Goal: Task Accomplishment & Management: Complete application form

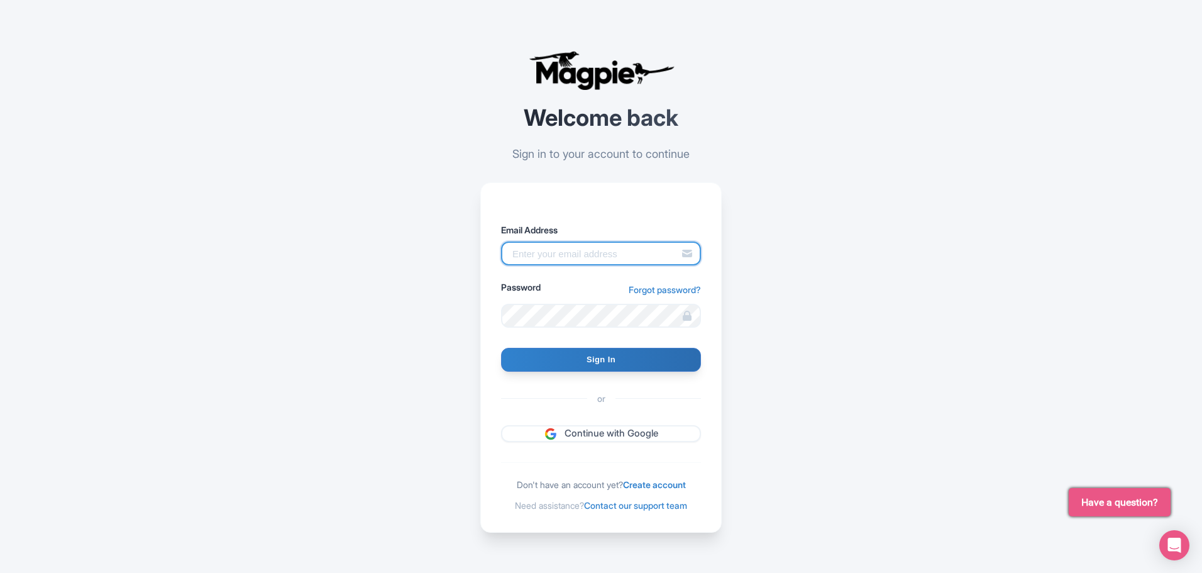
click at [566, 264] on input "Email Address" at bounding box center [601, 254] width 200 height 24
type input "[EMAIL_ADDRESS][DOMAIN_NAME]"
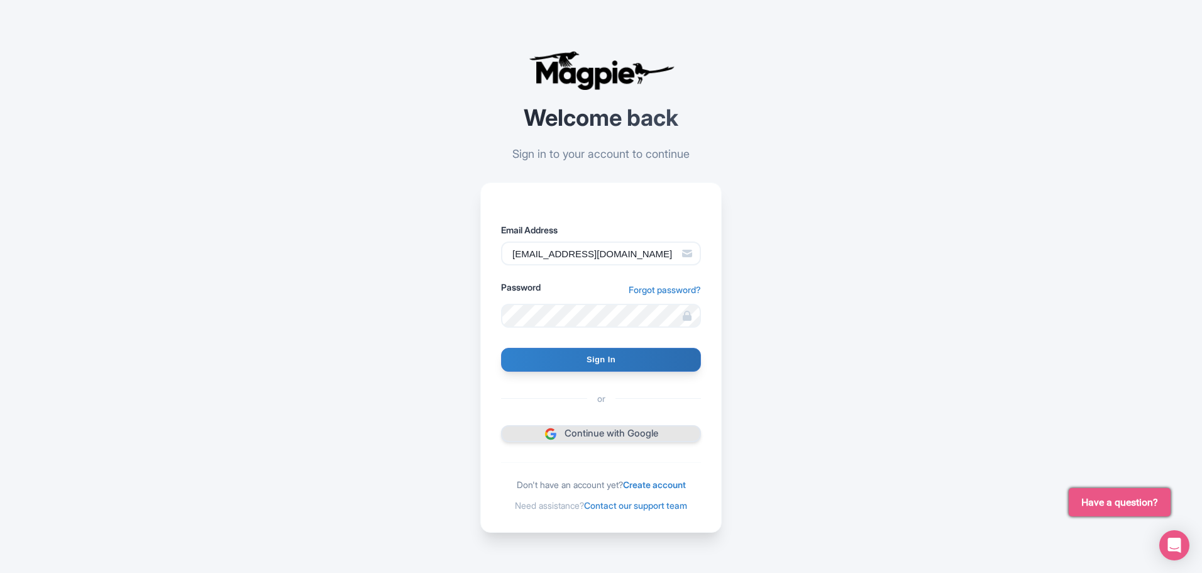
click at [636, 427] on link "Continue with Google" at bounding box center [601, 433] width 200 height 17
click at [651, 483] on link "Create account" at bounding box center [654, 484] width 63 height 11
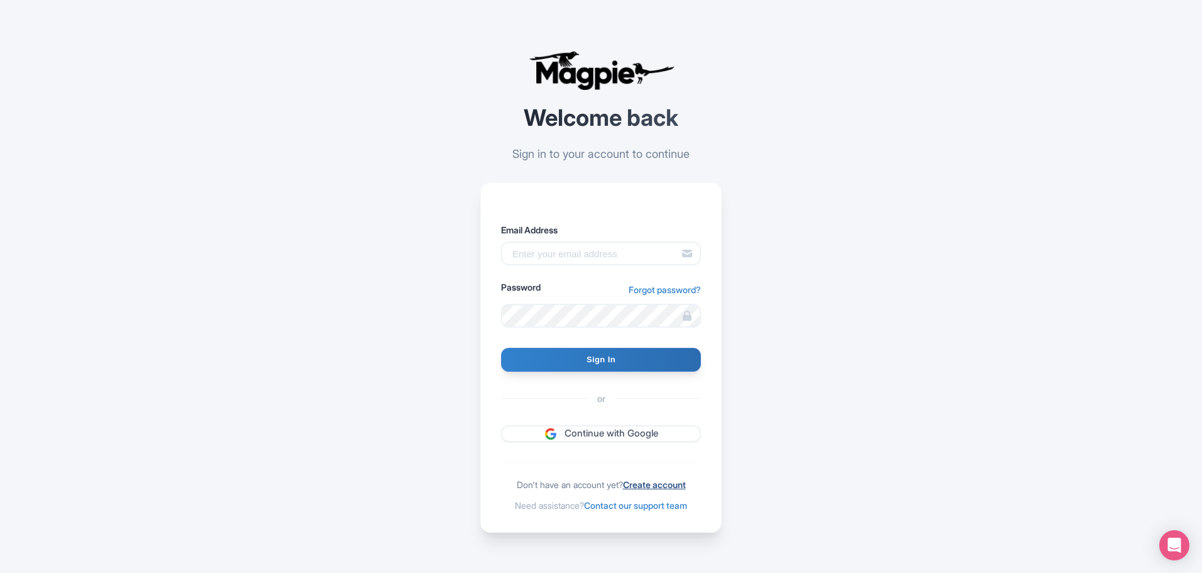
click at [680, 482] on link "Create account" at bounding box center [654, 484] width 63 height 11
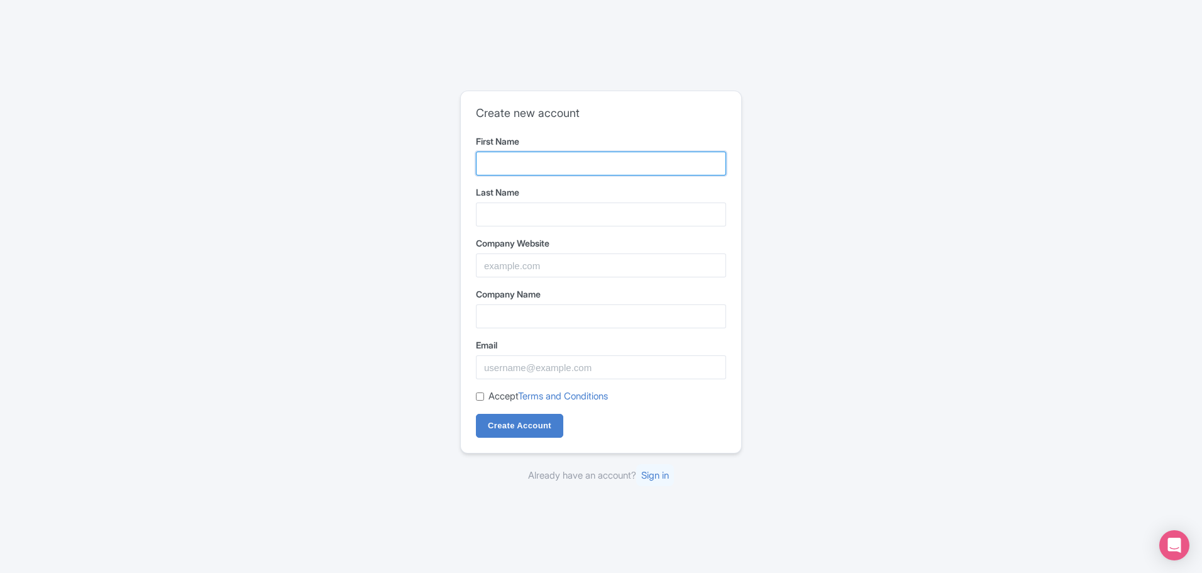
click at [567, 164] on input "First Name" at bounding box center [601, 164] width 250 height 24
type input "Rahul"
click at [686, 225] on input "Last Name" at bounding box center [601, 215] width 250 height 24
type input "Rudhran"
click at [641, 262] on input "Company Website" at bounding box center [601, 265] width 250 height 24
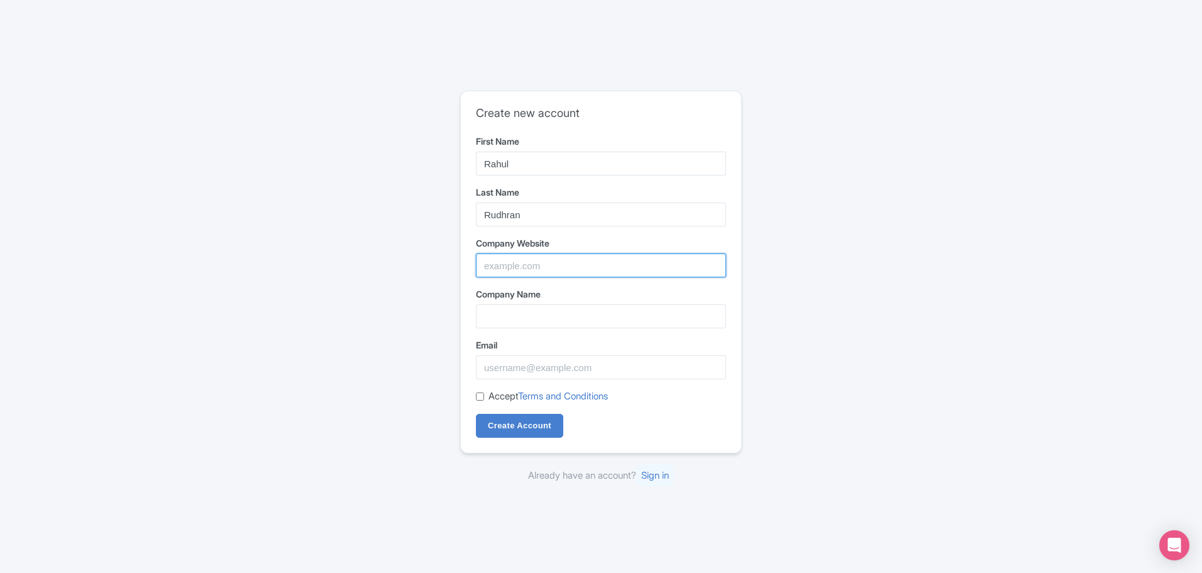
paste input "https://ruuraaholidays.com/"
type input "https://ruuraaholidays.com/"
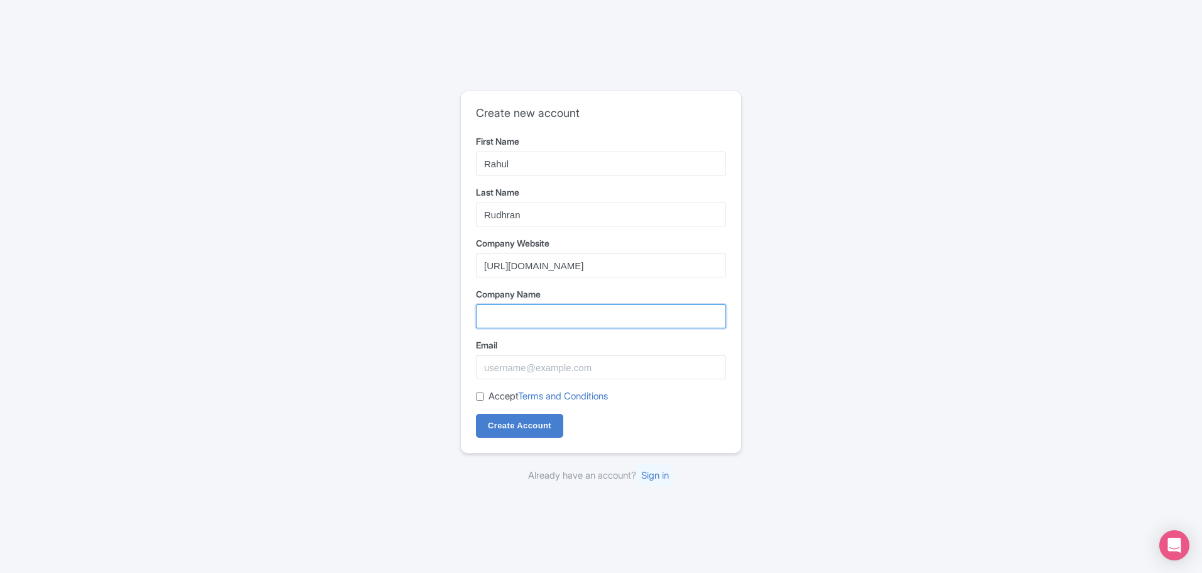
click at [532, 323] on input "Company Name" at bounding box center [601, 316] width 250 height 24
type input "Ruuraa Holidays Pvt Ltd"
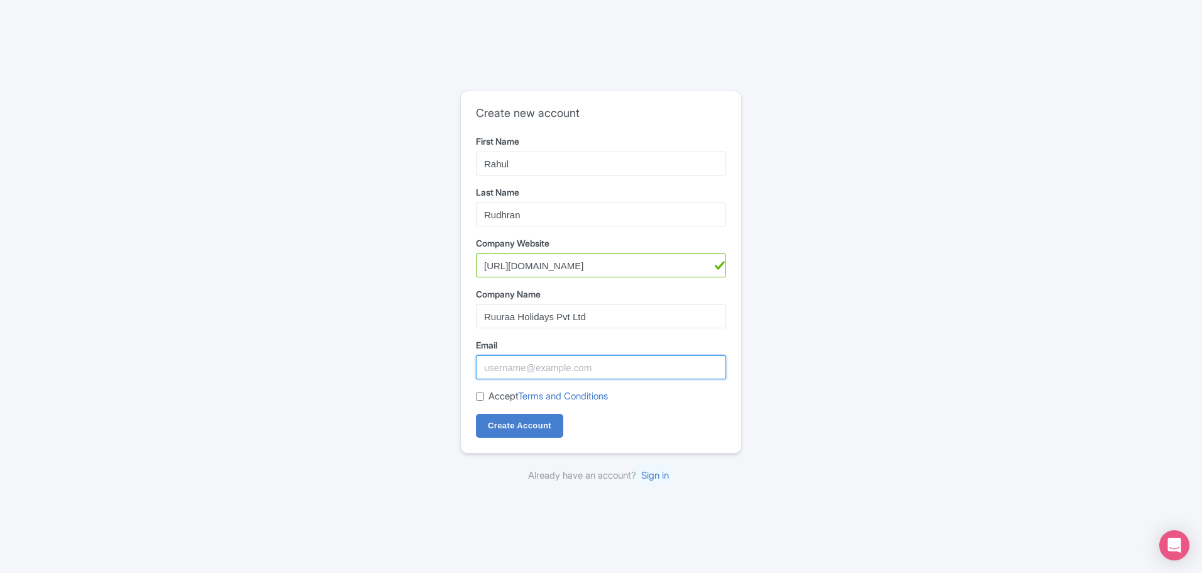
type input "ruuraaholidays@gmail.com"
click at [476, 398] on input "Accept Terms and Conditions" at bounding box center [480, 396] width 8 height 8
checkbox input "true"
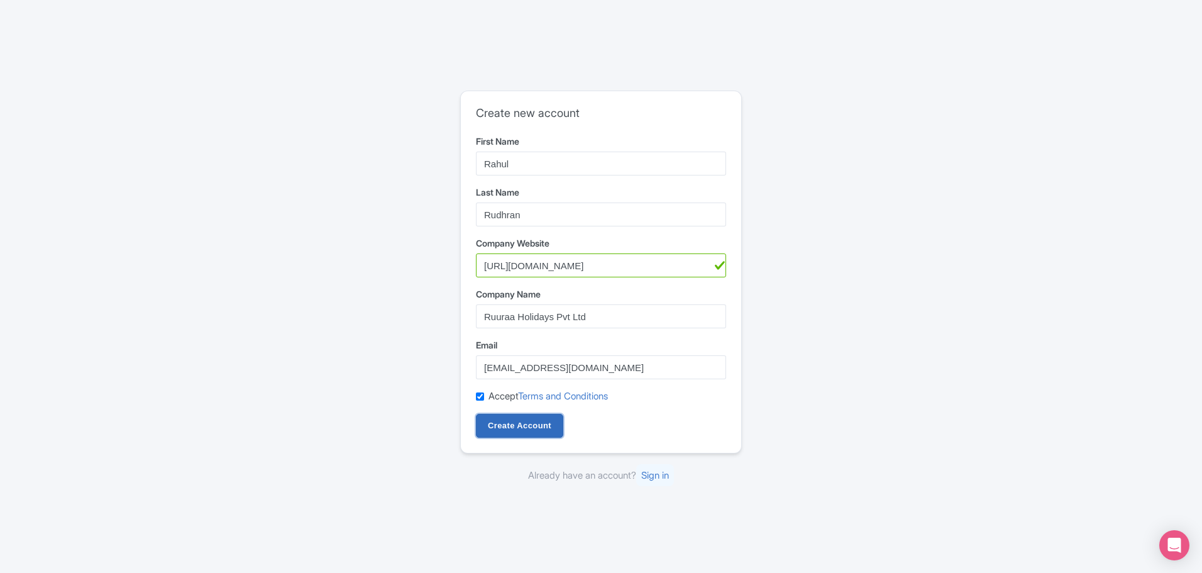
click at [519, 431] on input "Create Account" at bounding box center [519, 426] width 87 height 24
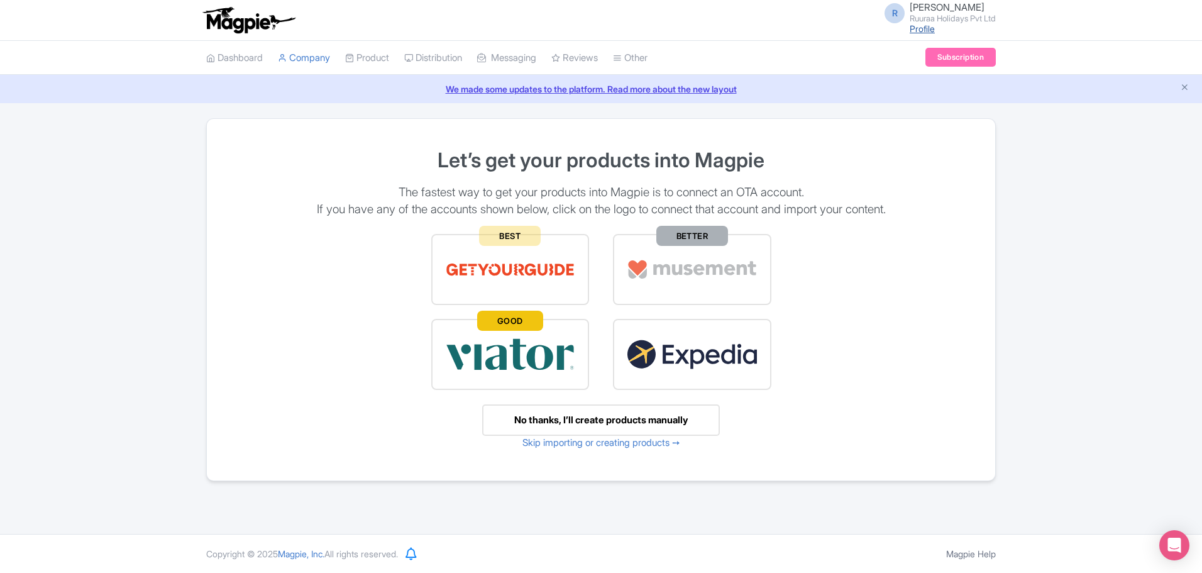
click at [928, 28] on link "Profile" at bounding box center [922, 28] width 25 height 11
click at [649, 439] on link "Skip importing or creating products ➙" at bounding box center [602, 442] width 158 height 12
click at [648, 424] on div "No thanks, I’ll create products manually" at bounding box center [601, 420] width 238 height 32
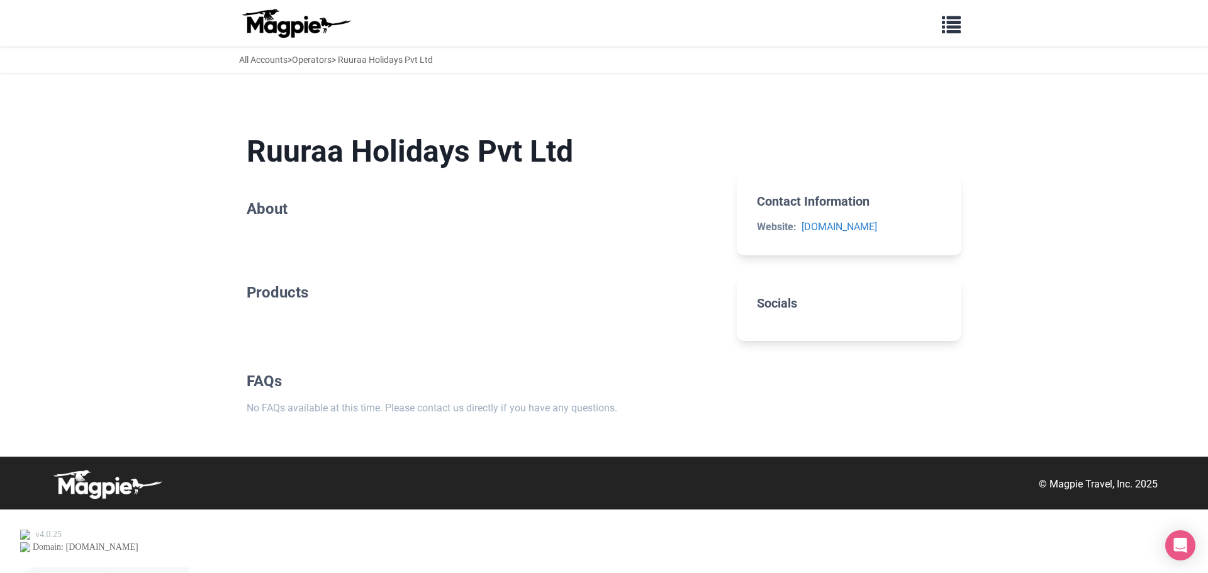
click at [780, 311] on h2 "Socials" at bounding box center [849, 303] width 184 height 15
click at [946, 21] on span "button" at bounding box center [950, 22] width 19 height 19
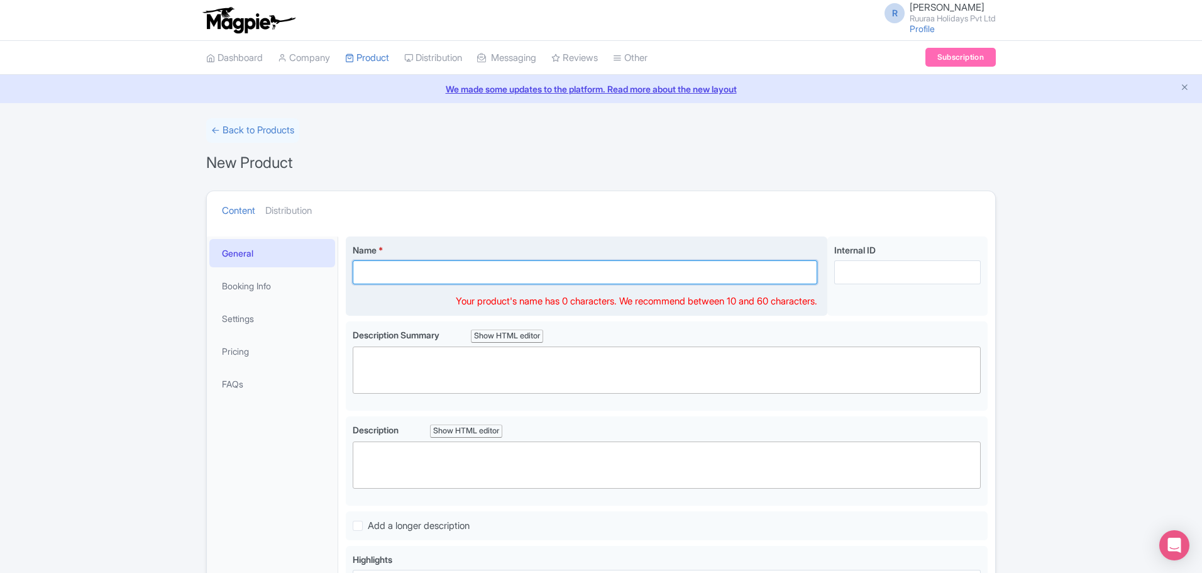
click at [625, 270] on input "Name *" at bounding box center [585, 272] width 465 height 24
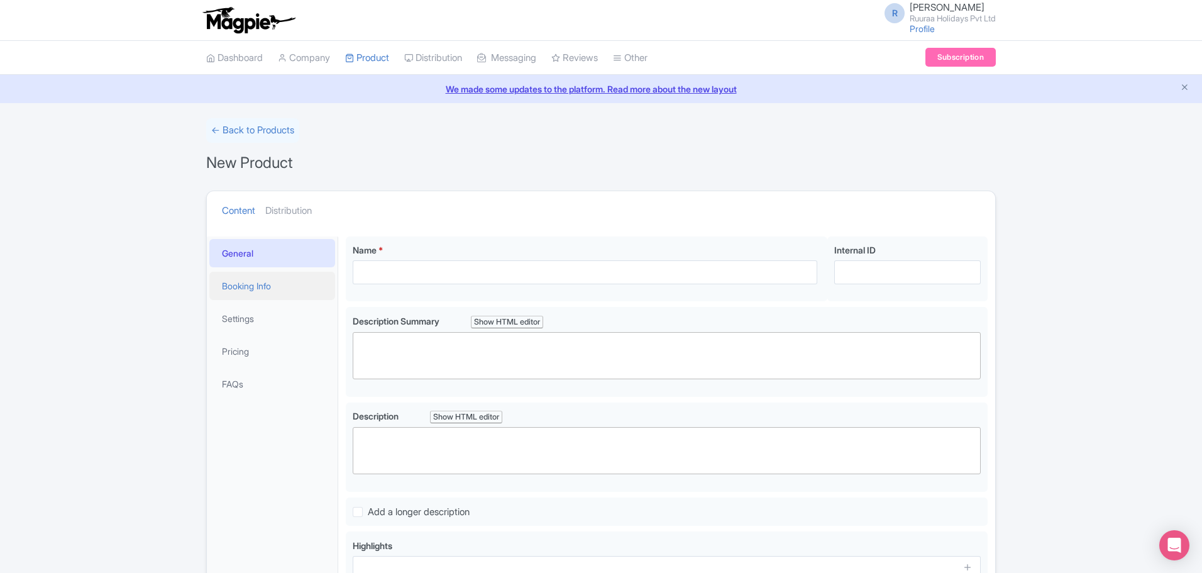
click at [270, 287] on link "Booking Info" at bounding box center [272, 286] width 126 height 28
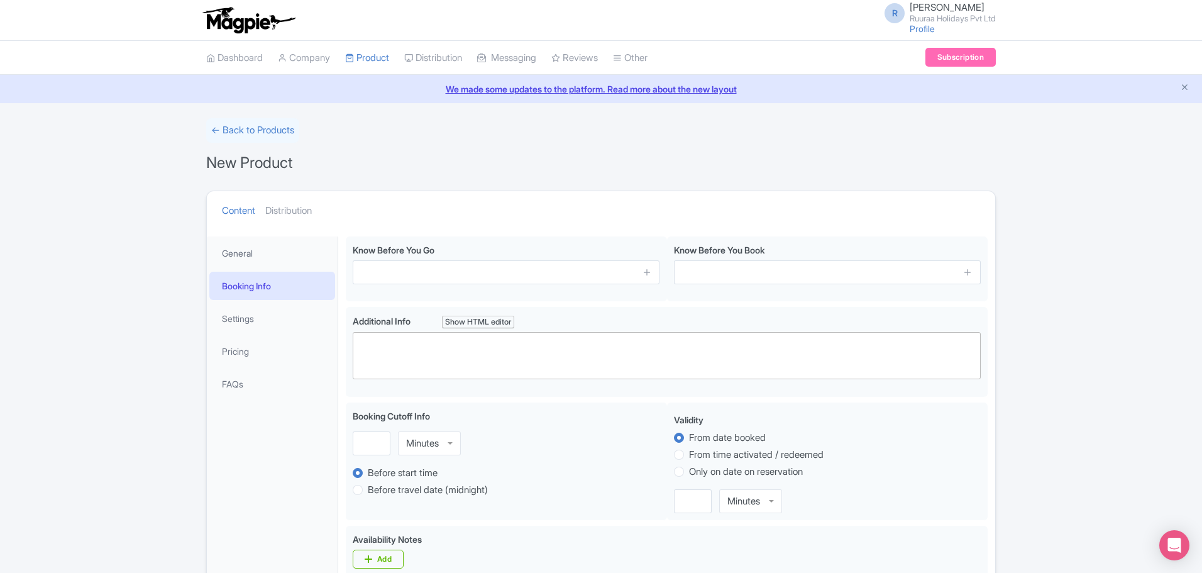
click at [911, 8] on span "Rahul Rudhran" at bounding box center [947, 7] width 75 height 12
click at [911, 77] on link "Settings" at bounding box center [935, 79] width 119 height 19
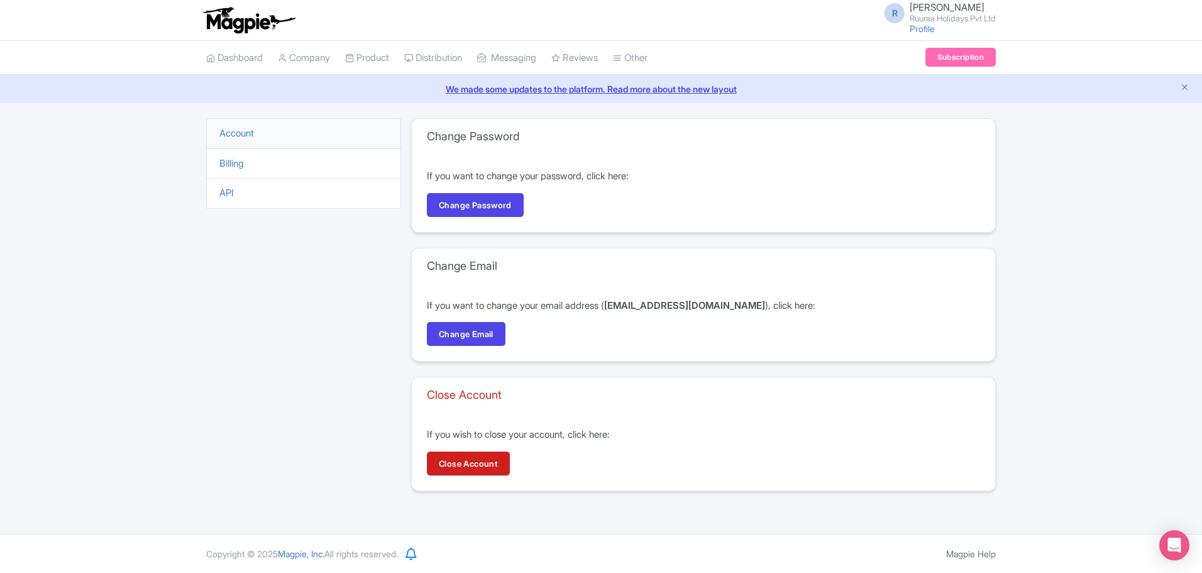
click at [282, 143] on li "Account" at bounding box center [303, 133] width 195 height 31
click at [245, 138] on link "Account" at bounding box center [236, 133] width 35 height 12
click at [916, 30] on link "Profile" at bounding box center [922, 28] width 25 height 11
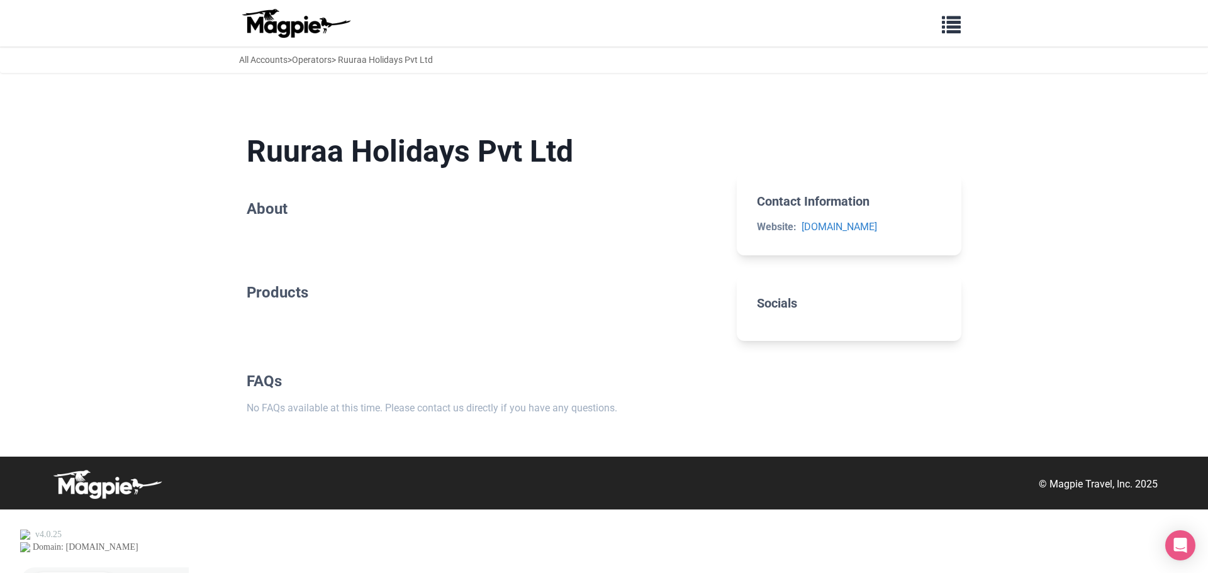
click at [784, 311] on h2 "Socials" at bounding box center [849, 303] width 184 height 15
